Goal: Information Seeking & Learning: Find specific fact

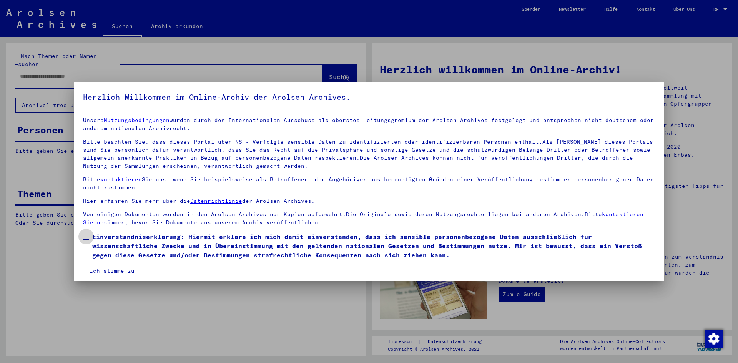
click at [84, 236] on span at bounding box center [86, 237] width 6 height 6
click at [107, 273] on button "Ich stimme zu" at bounding box center [112, 271] width 58 height 15
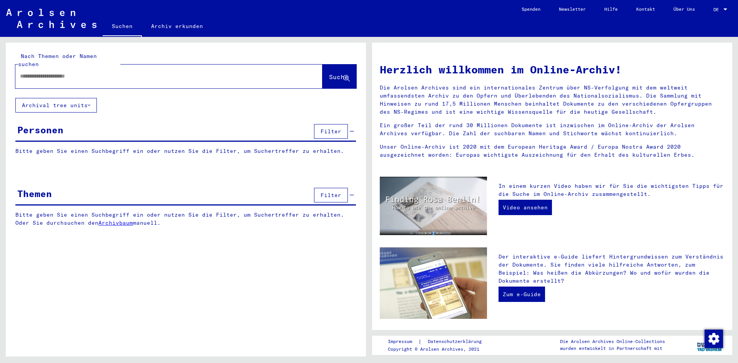
click at [73, 72] on input "text" at bounding box center [160, 76] width 280 height 8
type input "*"
type input "**********"
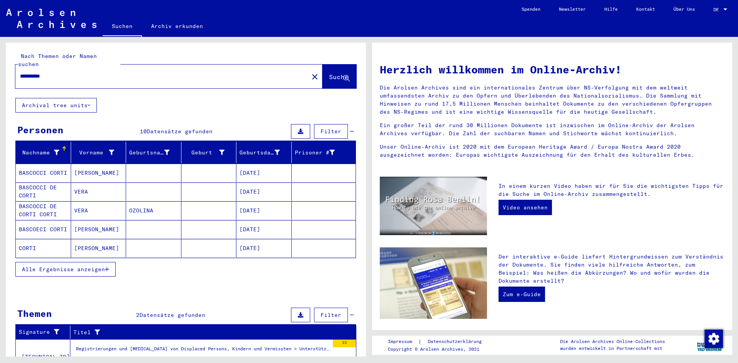
click at [32, 207] on mat-cell "BASCOCCI DE CORTI CORTI" at bounding box center [43, 211] width 55 height 18
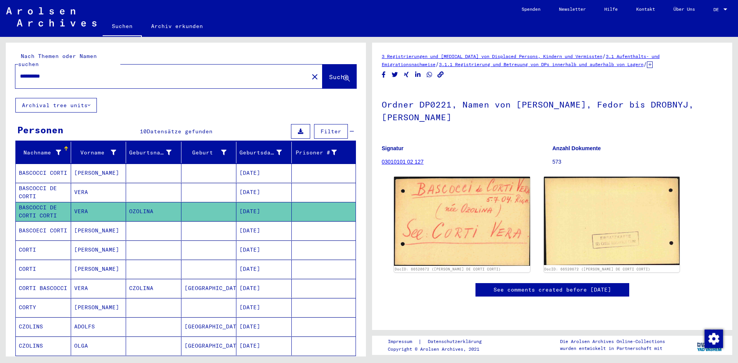
click at [30, 282] on mat-cell "CORTI BASCOCCI" at bounding box center [43, 288] width 55 height 19
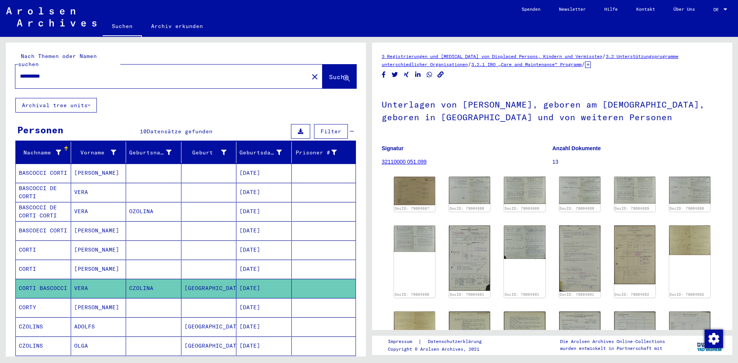
click at [38, 203] on mat-cell "BASCOCCI DE CORTI CORTI" at bounding box center [43, 211] width 55 height 19
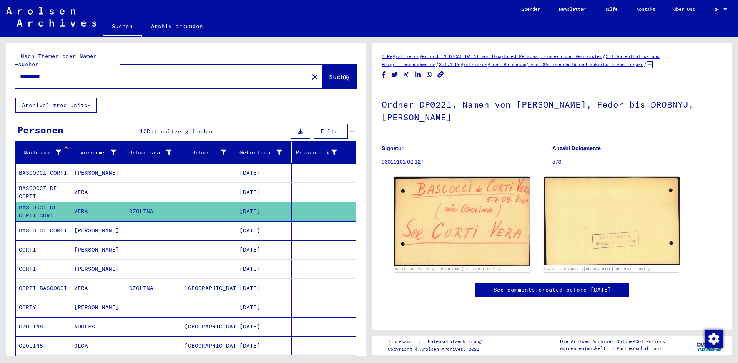
click at [40, 183] on mat-cell "BASCOCCI DE CORTI" at bounding box center [43, 192] width 55 height 19
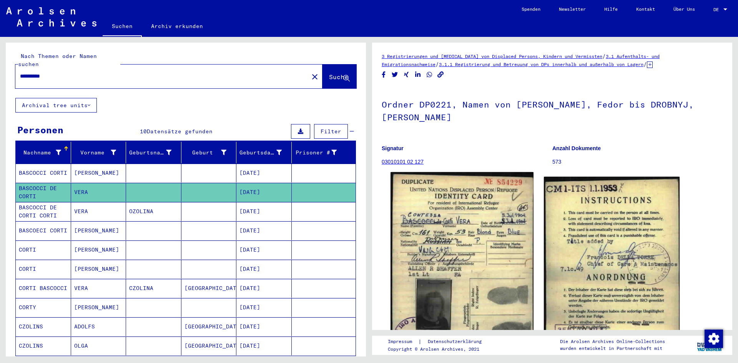
click at [472, 225] on img at bounding box center [462, 266] width 143 height 188
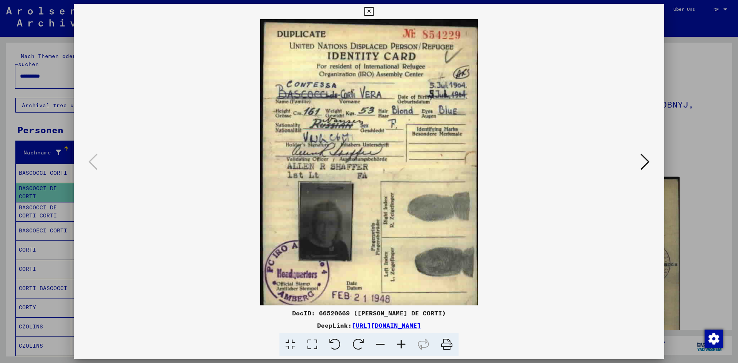
click at [652, 165] on button at bounding box center [645, 163] width 14 height 22
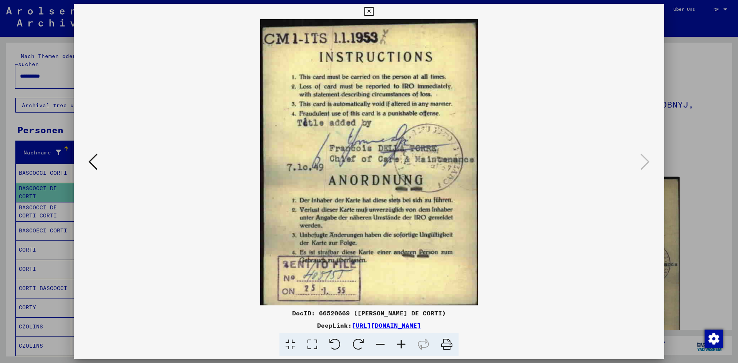
click at [706, 124] on div at bounding box center [369, 181] width 738 height 363
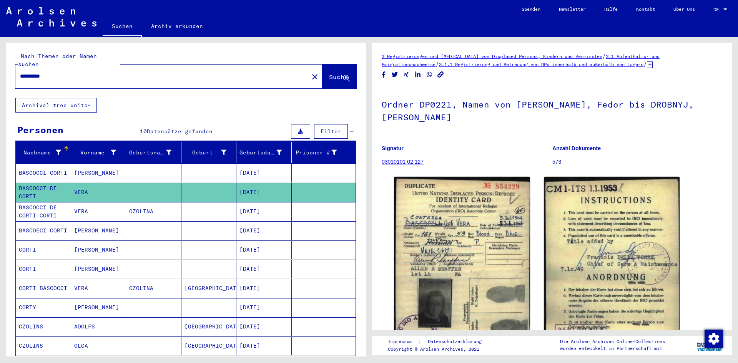
click at [34, 164] on mat-cell "BASCOCCI CORTI" at bounding box center [43, 173] width 55 height 19
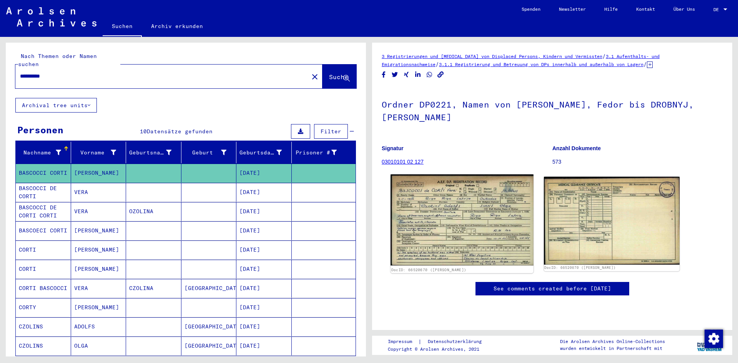
click at [500, 199] on img at bounding box center [462, 221] width 143 height 92
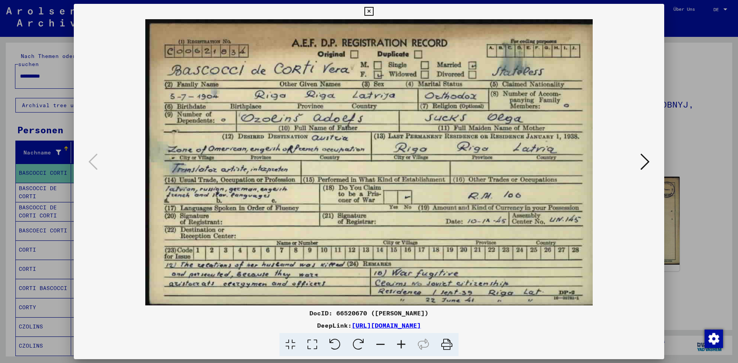
click at [1, 197] on div at bounding box center [369, 181] width 738 height 363
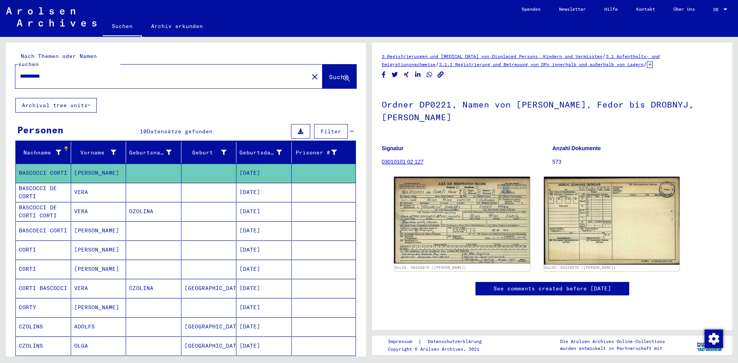
click at [28, 186] on mat-cell "BASCOCCI DE CORTI" at bounding box center [43, 192] width 55 height 19
